Goal: Entertainment & Leisure: Consume media (video, audio)

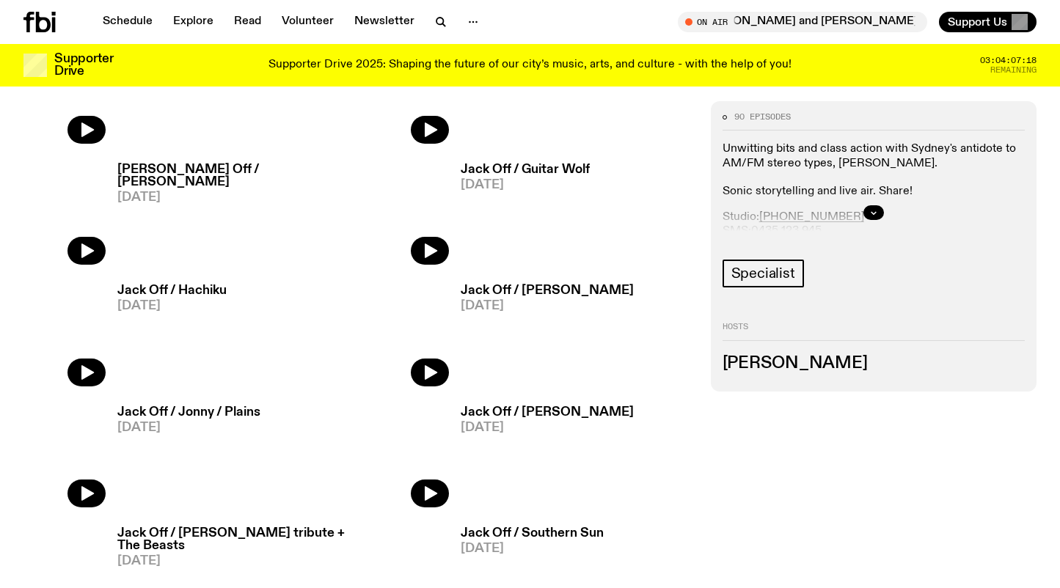
scroll to position [2149, 0]
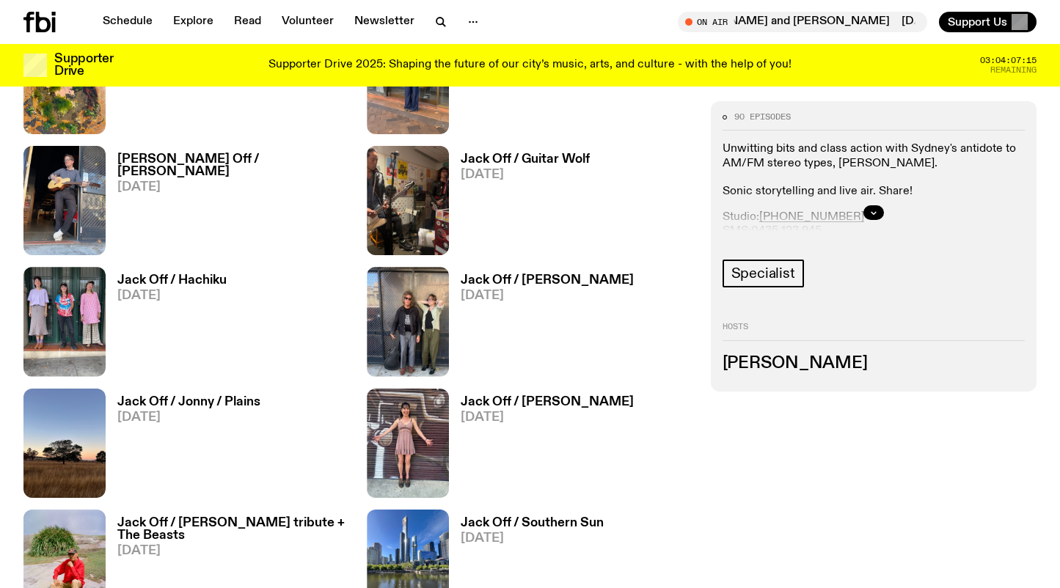
click at [588, 278] on h3 "Jack Off / [PERSON_NAME]" at bounding box center [547, 280] width 173 height 12
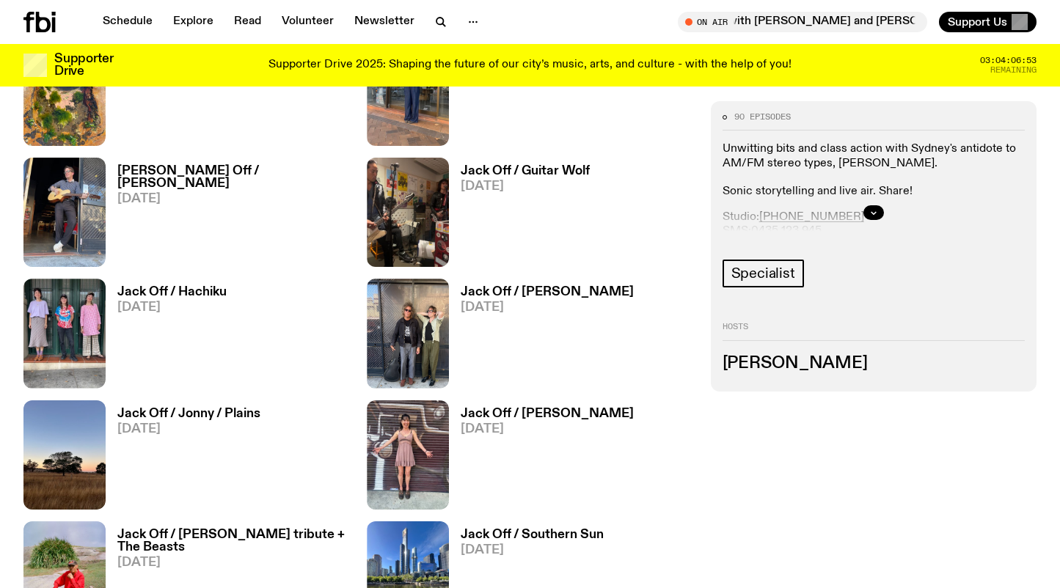
scroll to position [2105, 0]
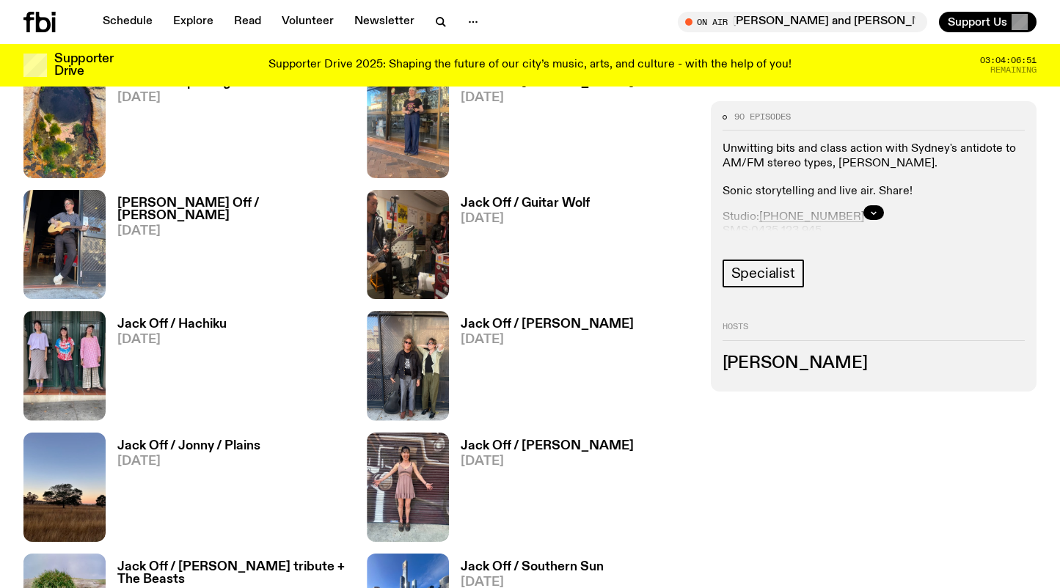
click at [200, 323] on h3 "Jack Off / Hachiku" at bounding box center [171, 324] width 109 height 12
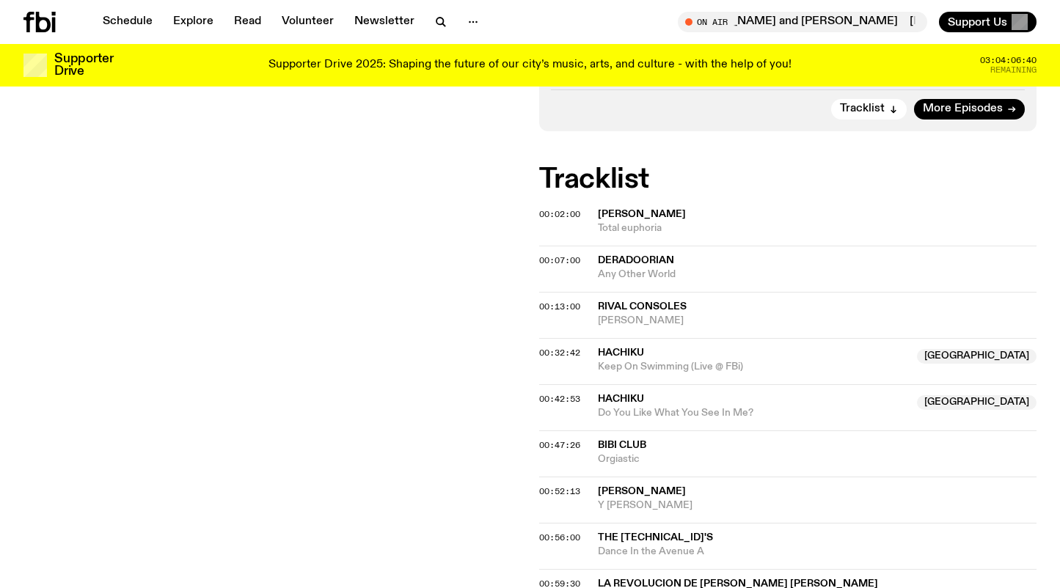
scroll to position [489, 0]
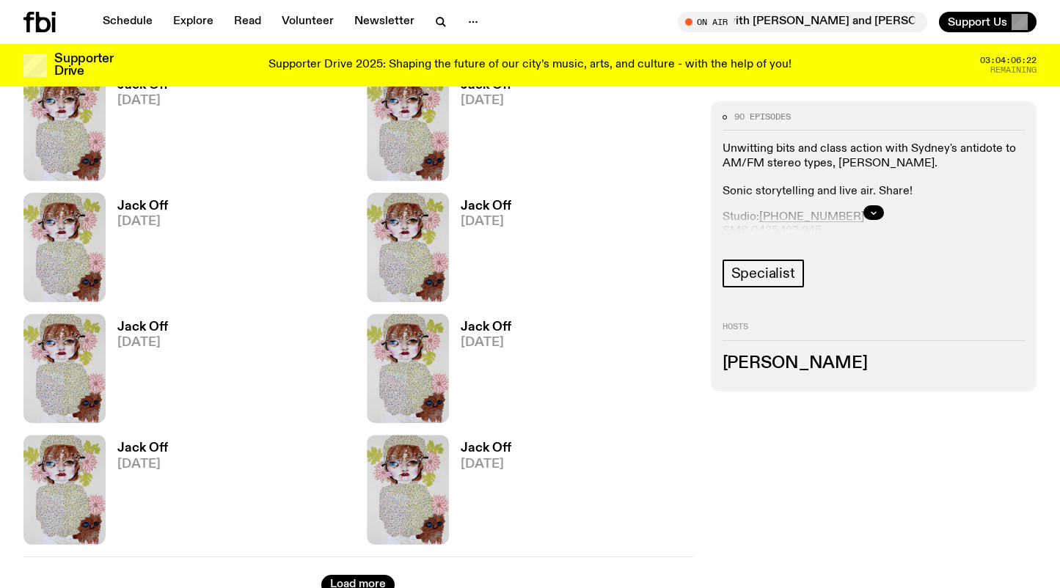
scroll to position [4875, 0]
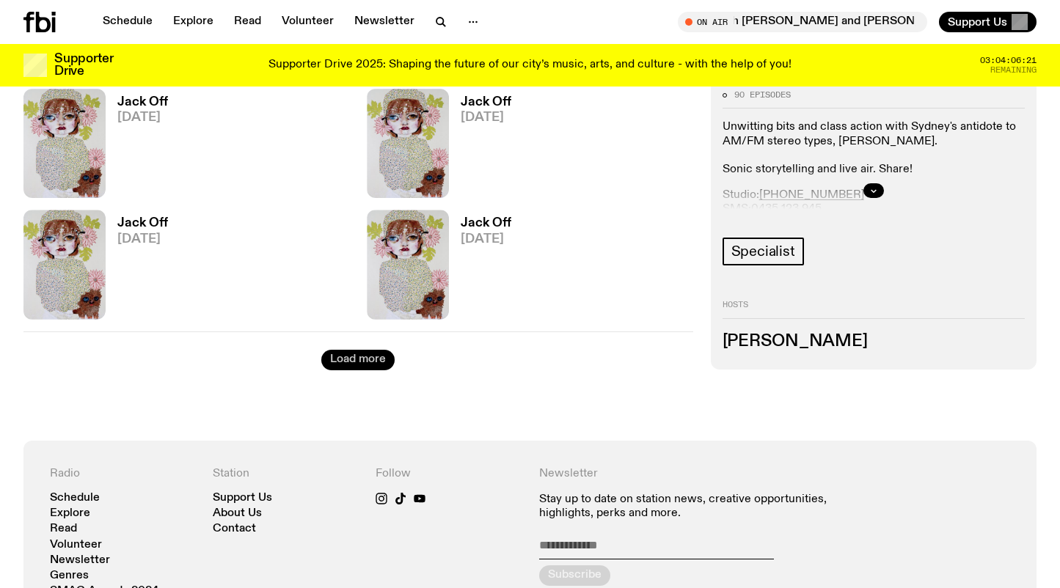
click at [370, 355] on button "Load more" at bounding box center [357, 360] width 73 height 21
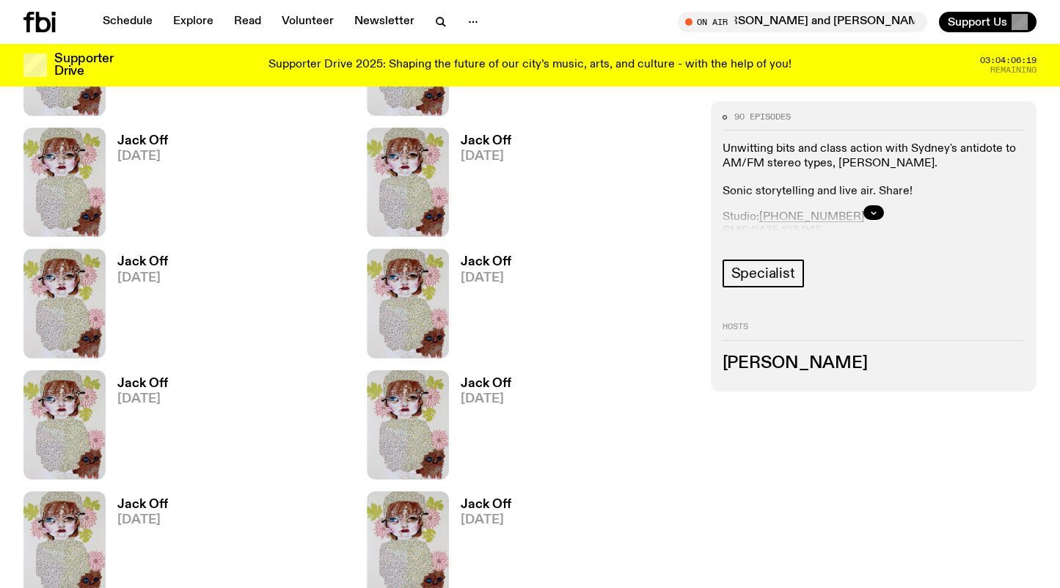
scroll to position [4733, 0]
